Goal: Communication & Community: Answer question/provide support

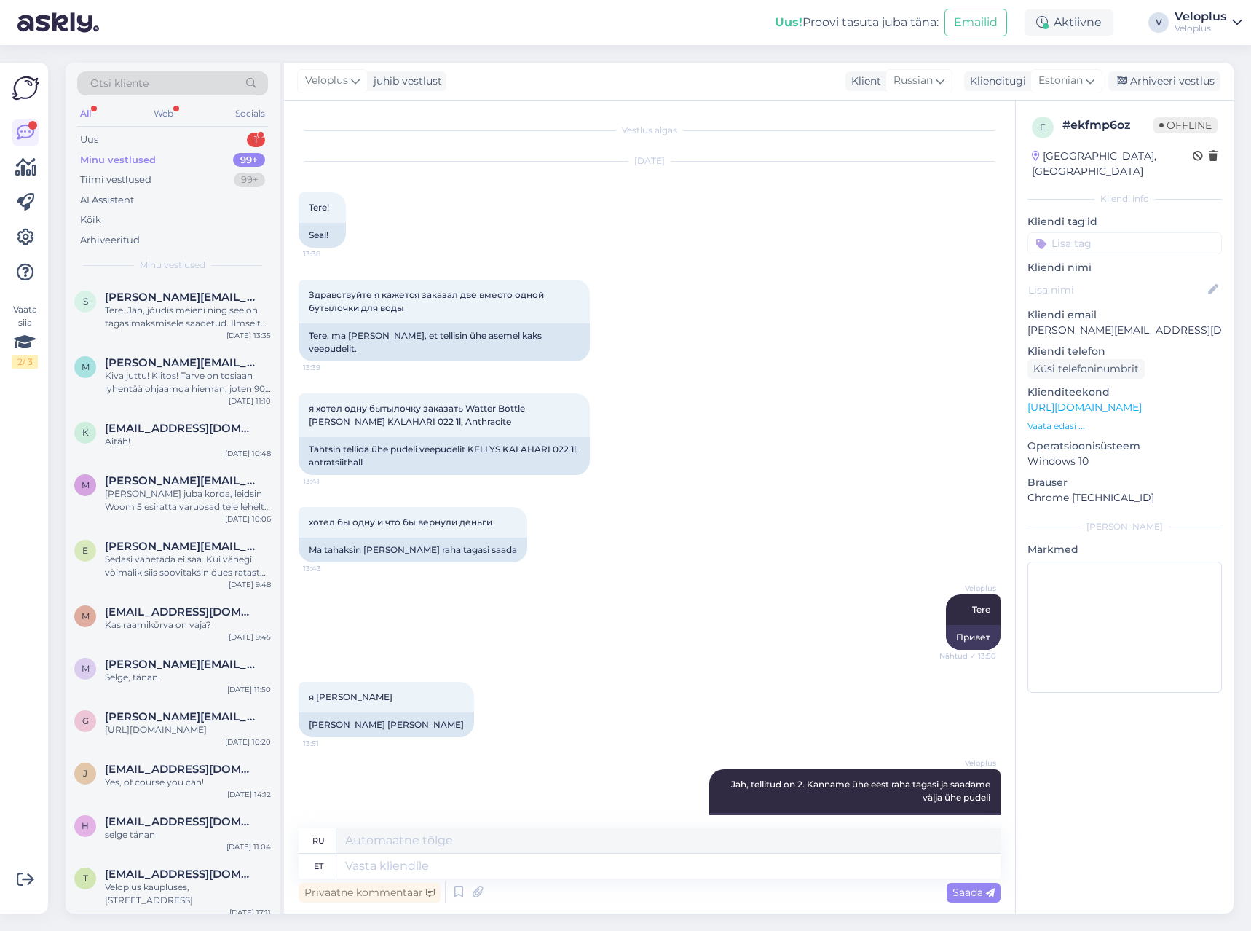
scroll to position [1717, 0]
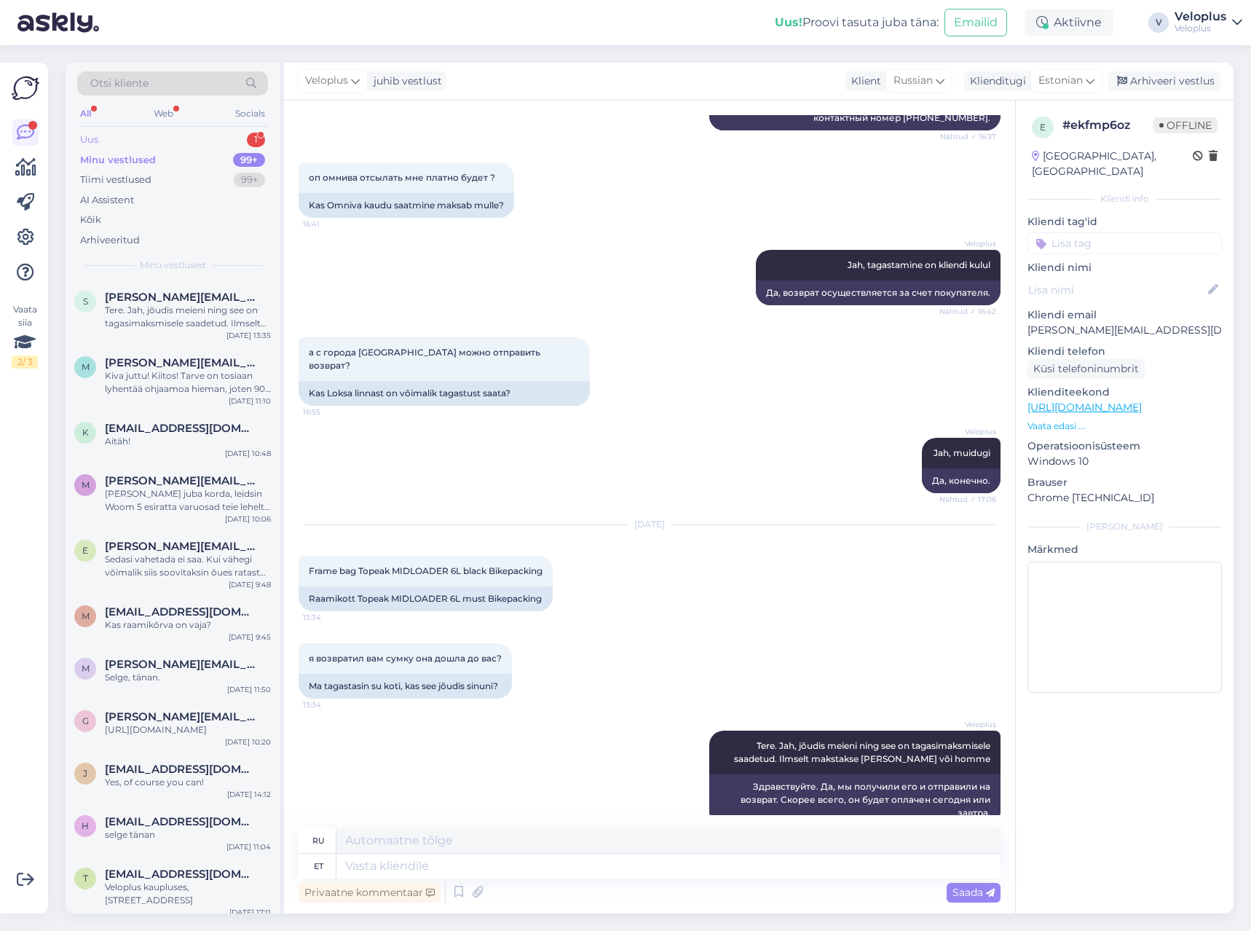
click at [202, 136] on div "Uus 1" at bounding box center [172, 140] width 191 height 20
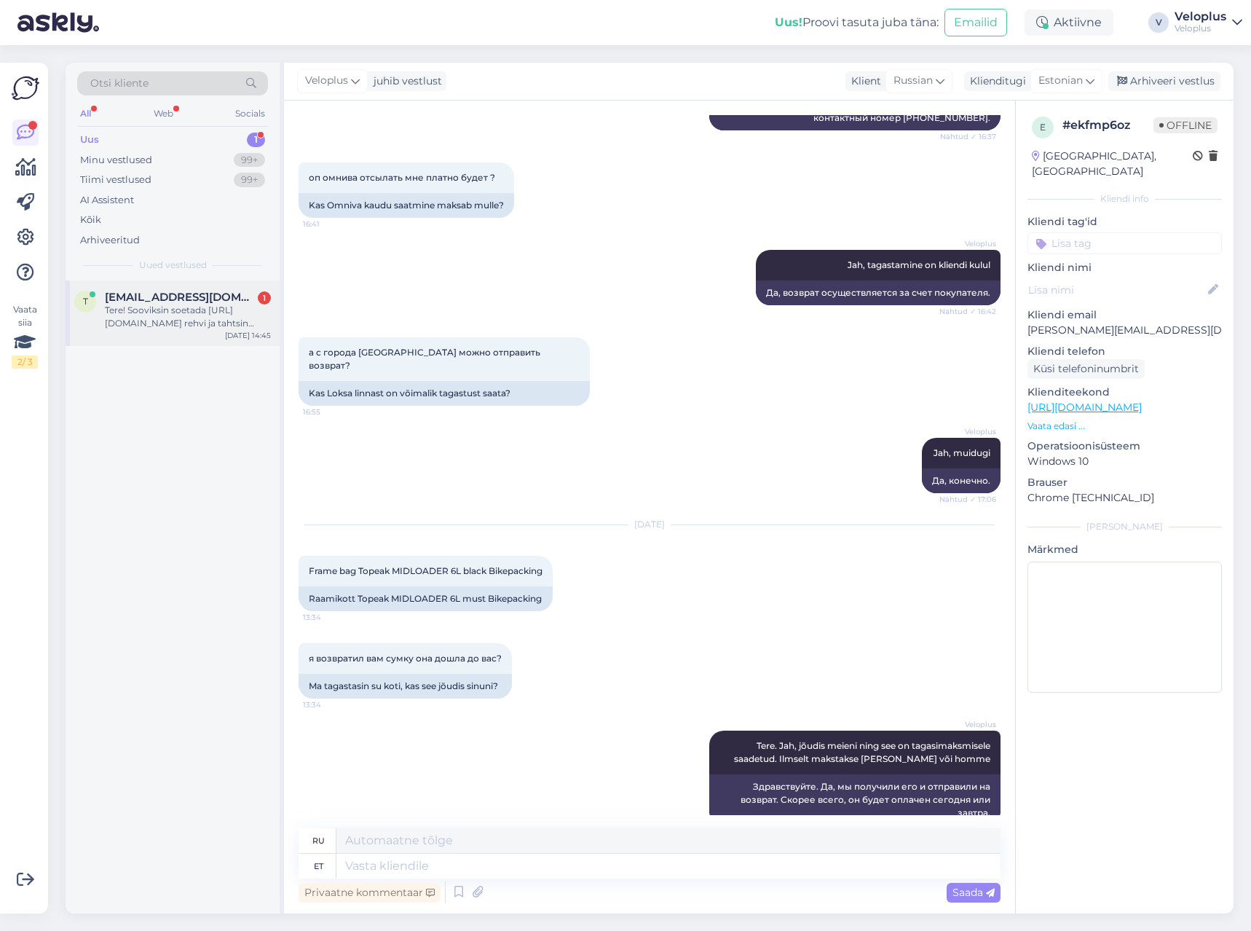
click at [182, 325] on div "Tere! Sooviksin soetada [URL][DOMAIN_NAME] rehvi ja tahtsin uurida, et kas ja m…" at bounding box center [188, 317] width 166 height 26
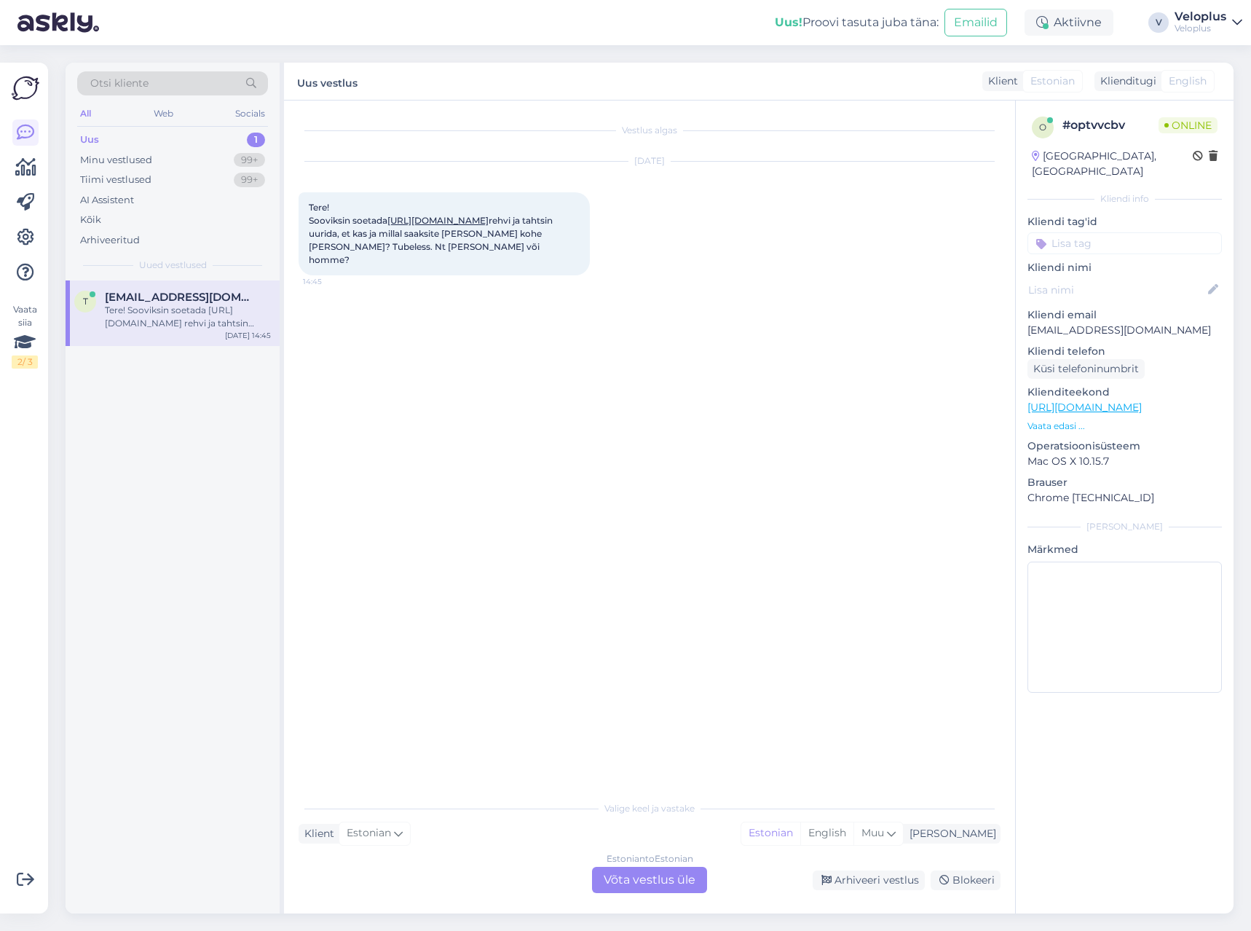
click at [445, 226] on link "[URL][DOMAIN_NAME]" at bounding box center [438, 220] width 101 height 11
drag, startPoint x: 667, startPoint y: 877, endPoint x: 655, endPoint y: 871, distance: 14.0
click at [667, 876] on div "Estonian to Estonian Võta vestlus üle" at bounding box center [649, 880] width 115 height 26
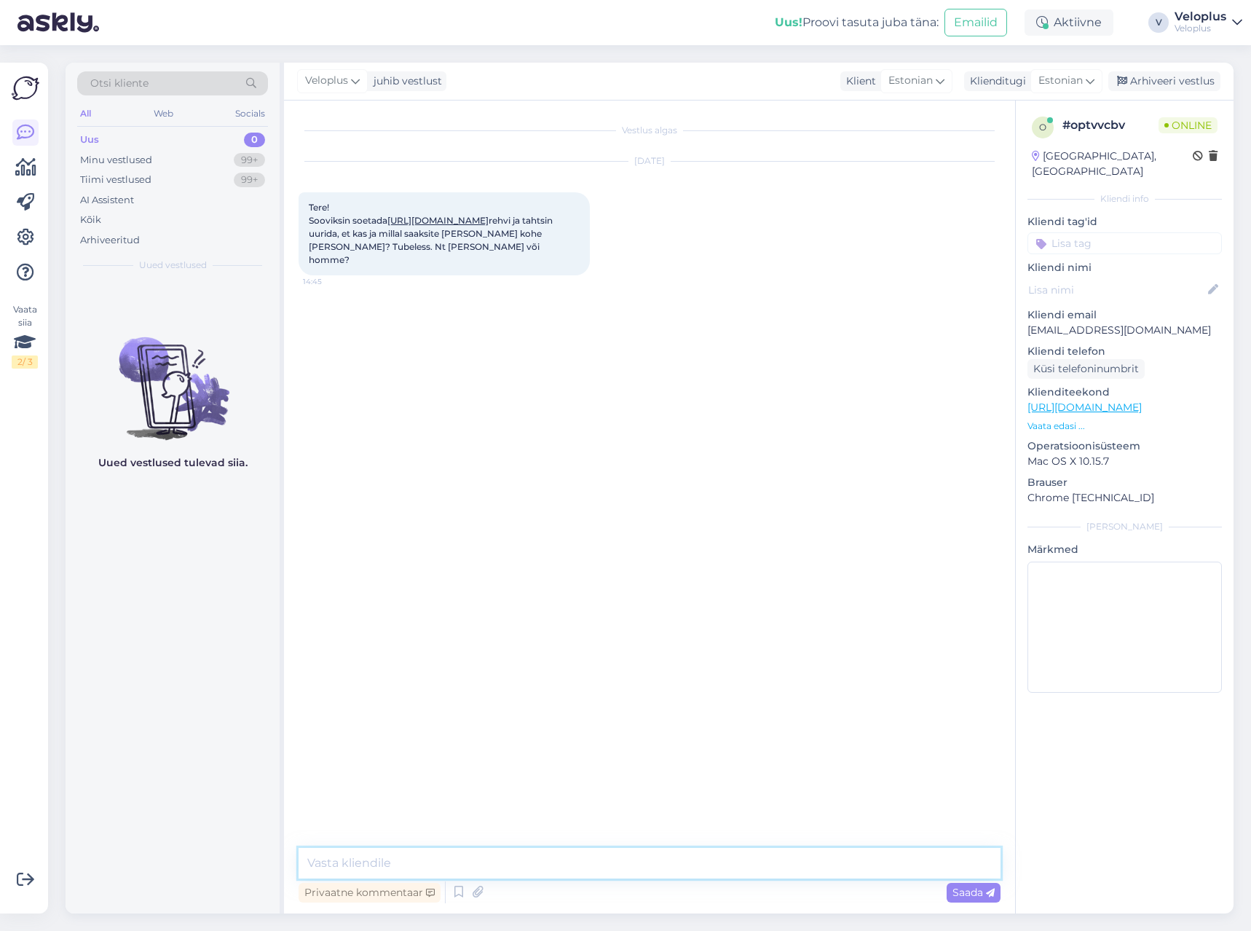
click at [471, 861] on textarea at bounding box center [650, 863] width 702 height 31
type textarea "Tere"
type textarea "M"
type textarea "Üks hetk, ma kohe uurin töökojast, kas saame sellise asja ootetööna teostada"
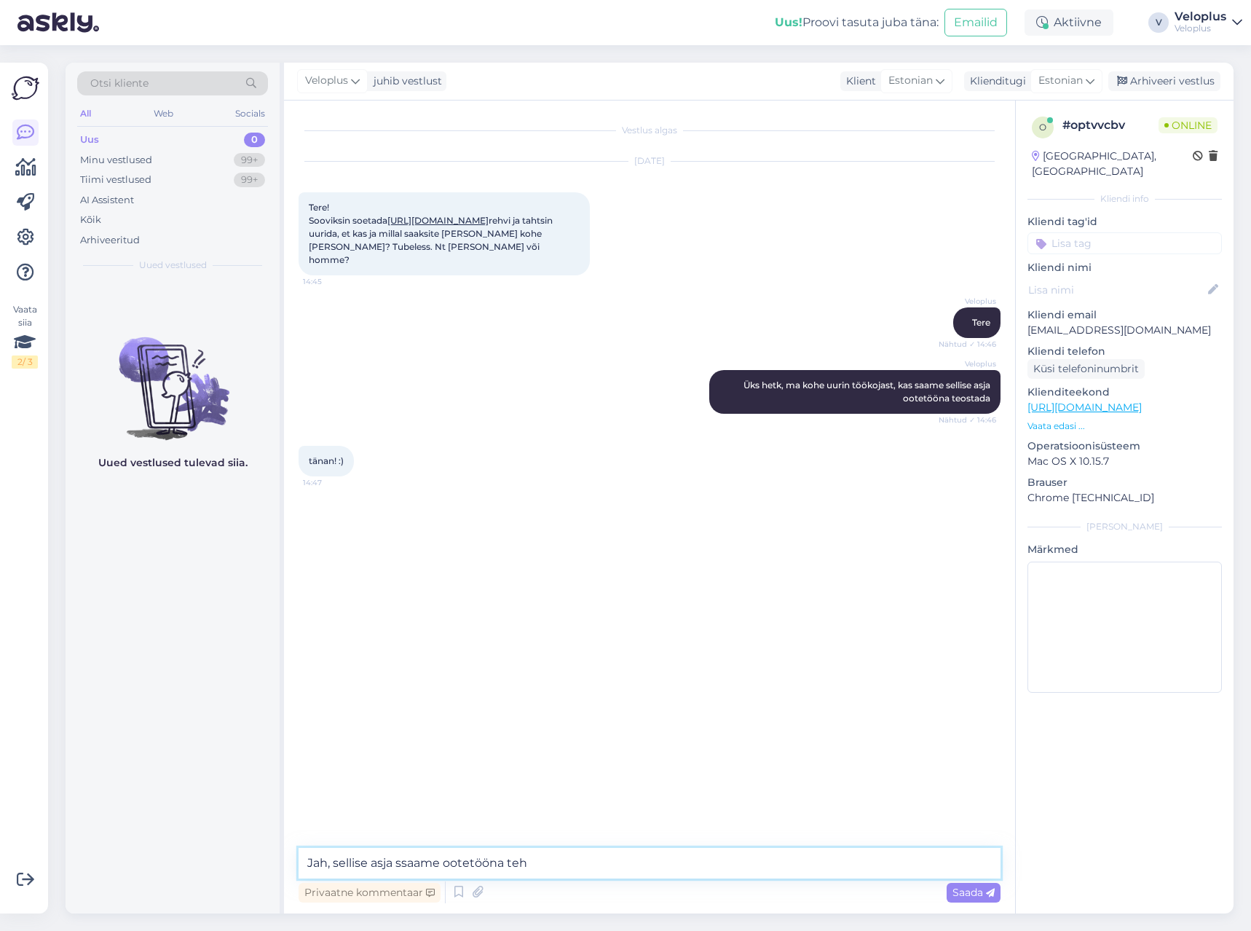
type textarea "Jah, sellise asja ssaame ootetööna teha"
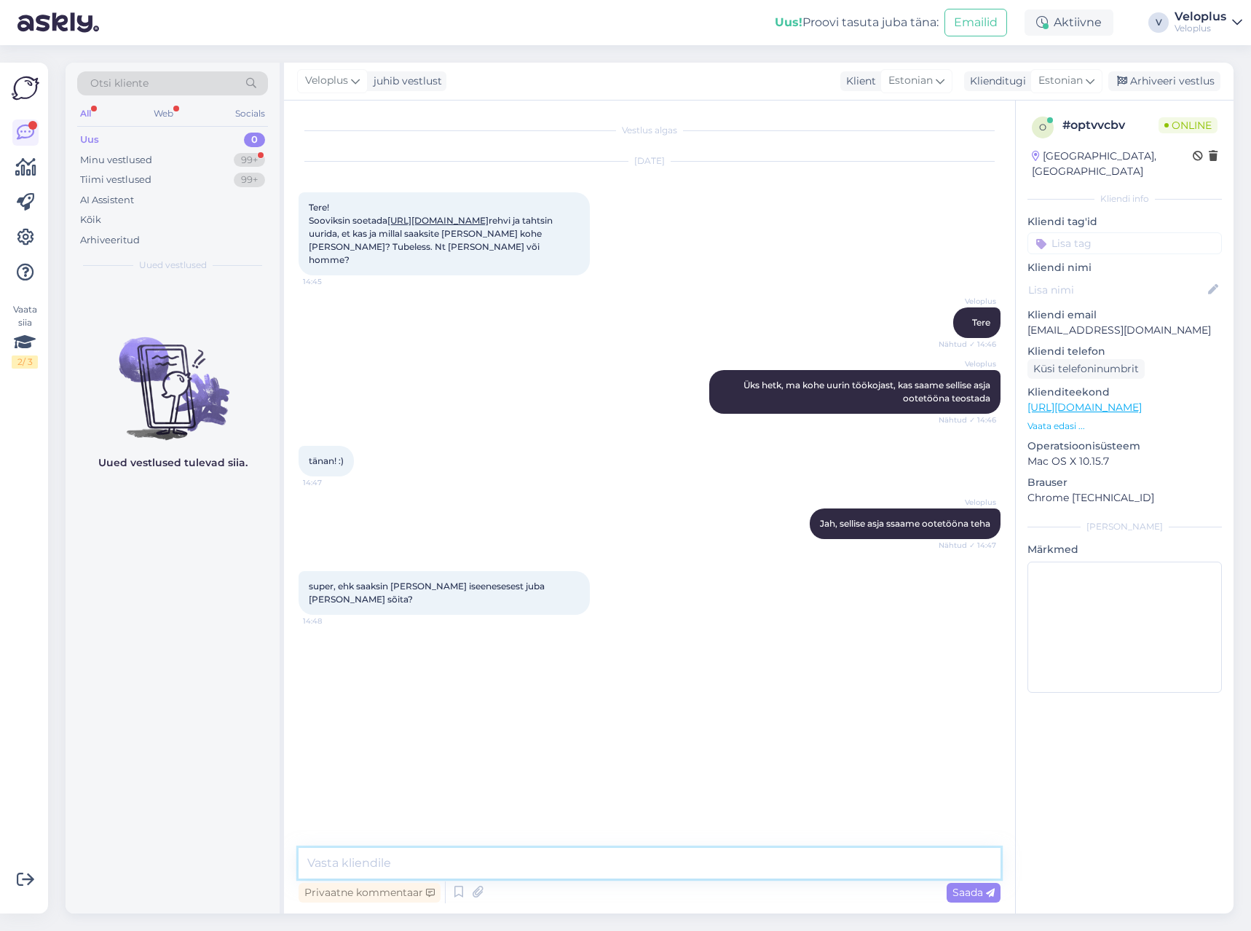
click at [457, 864] on textarea at bounding box center [650, 863] width 702 height 31
type textarea "Just nii"
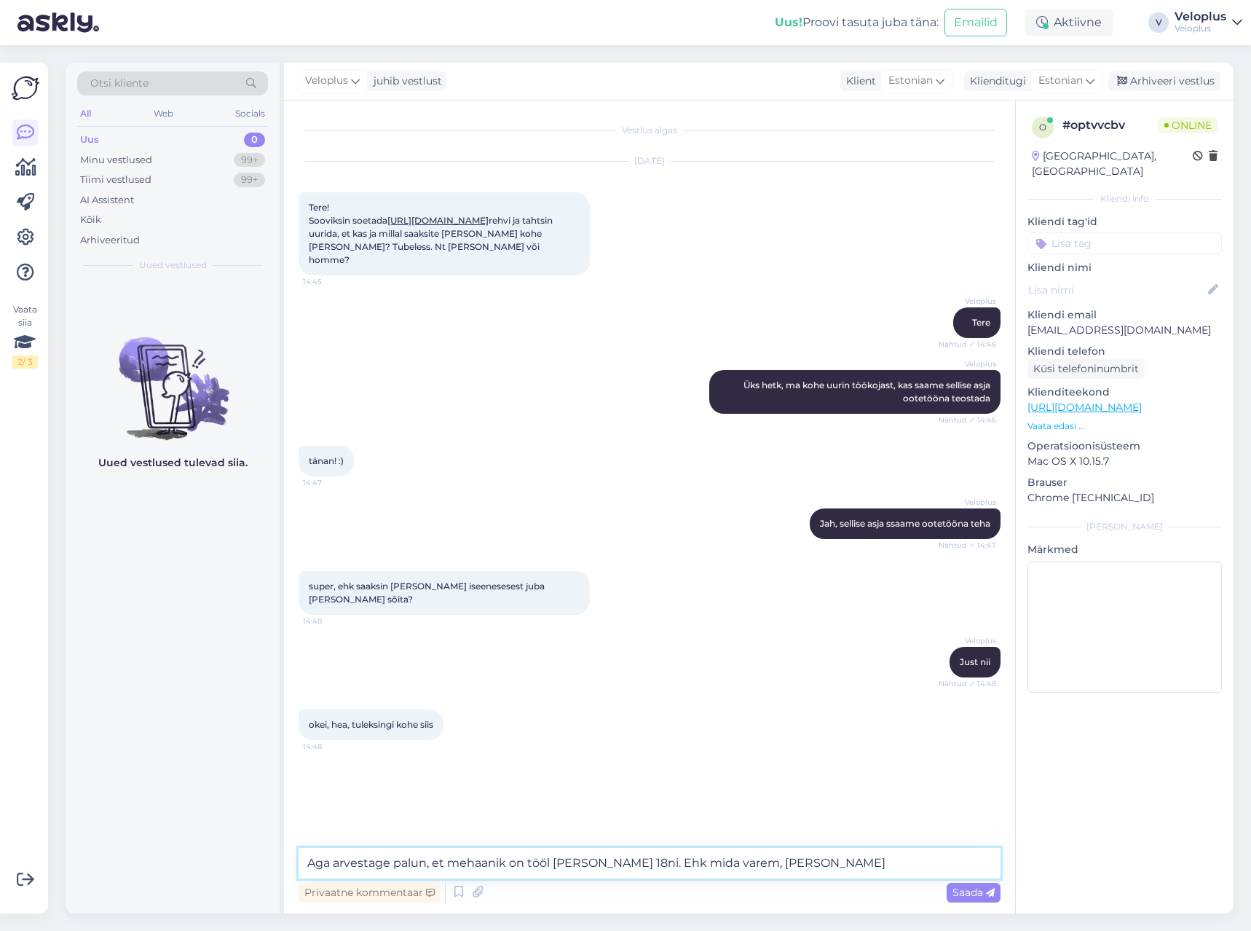
type textarea "Aga arvestage palun, et mehaanik on tööl [PERSON_NAME] 18ni. Ehk mida varem, se…"
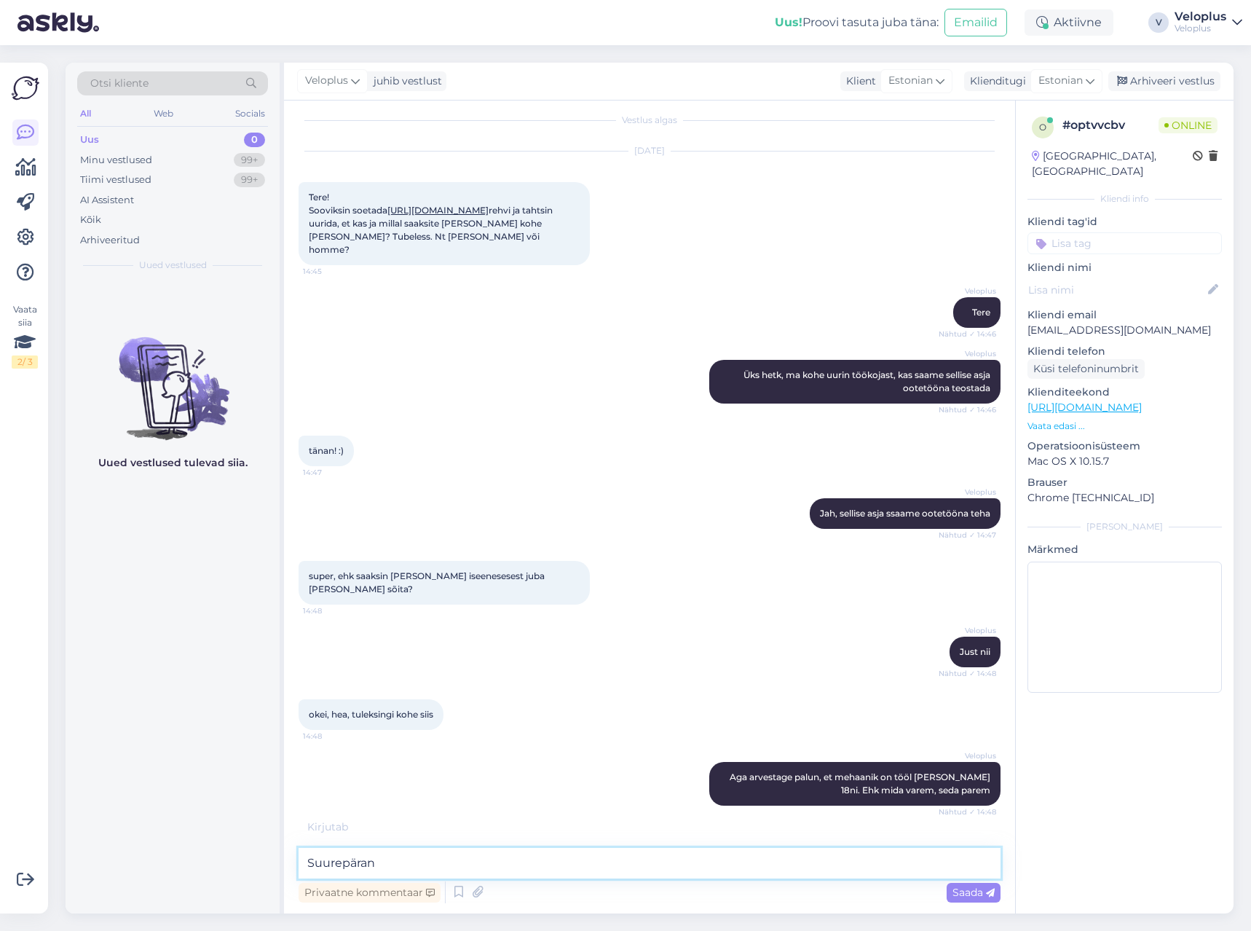
type textarea "Suurepärane"
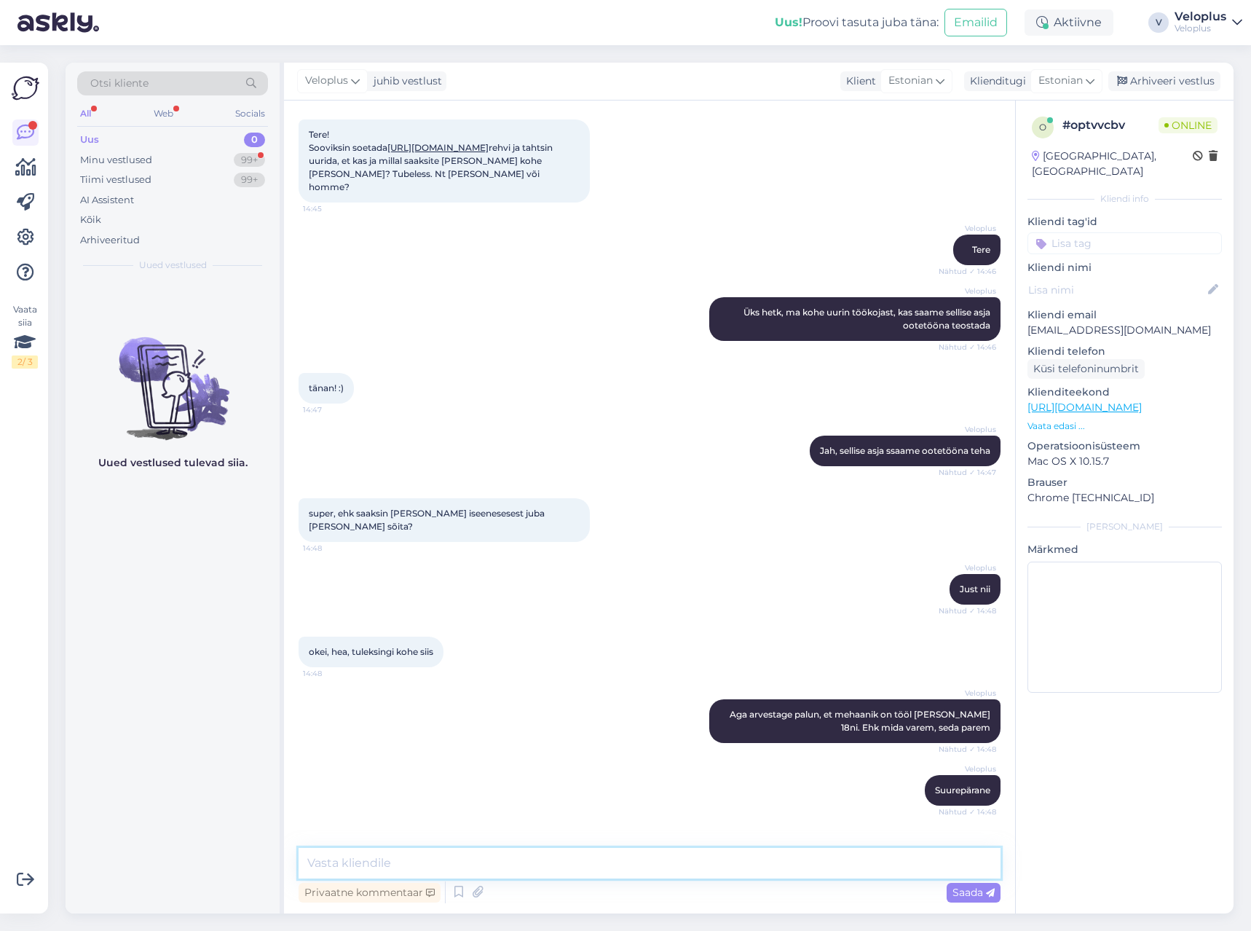
scroll to position [135, 0]
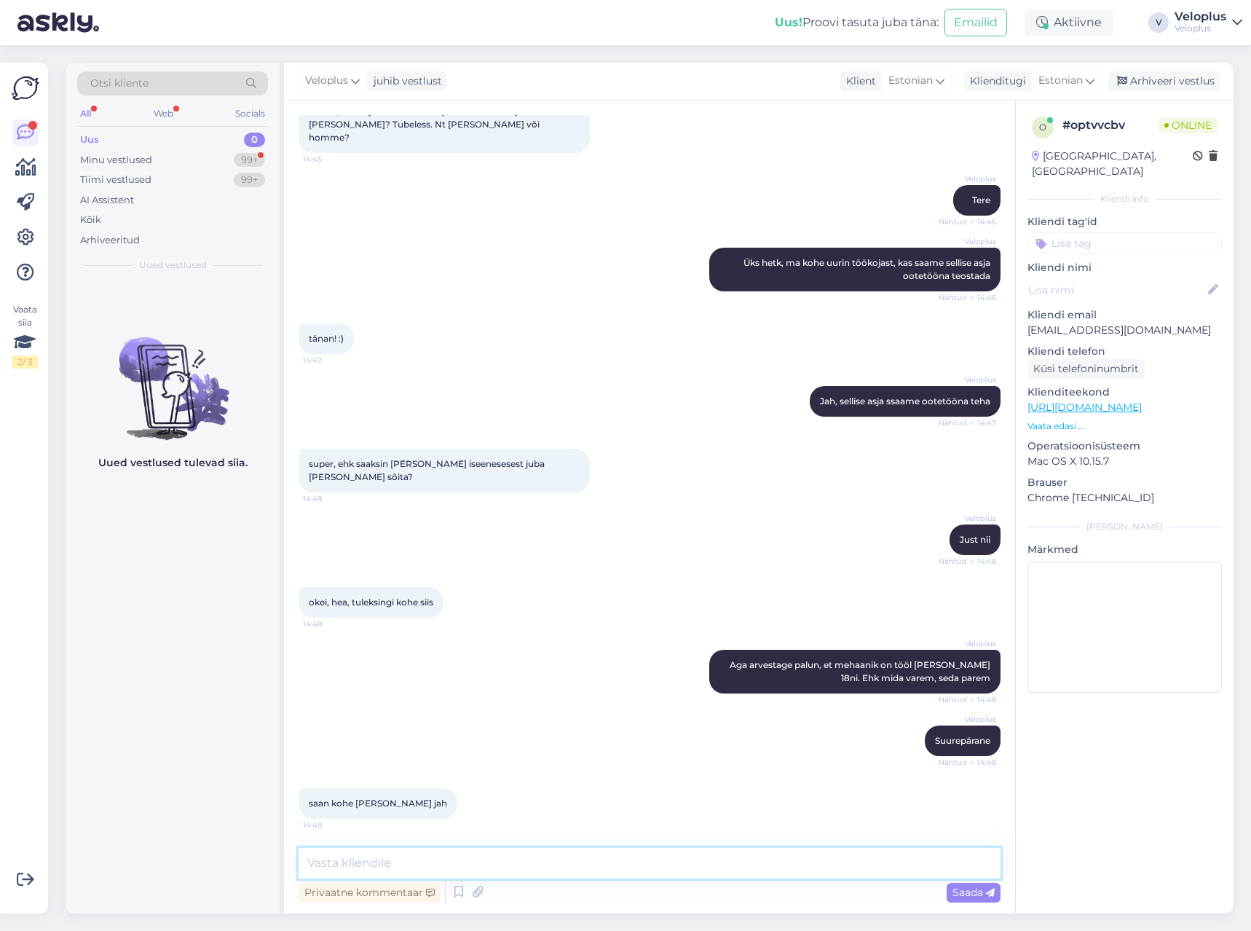
click at [432, 852] on textarea at bounding box center [650, 863] width 702 height 31
type textarea "T"
type textarea "Sobib hästi!"
